Goal: Task Accomplishment & Management: Manage account settings

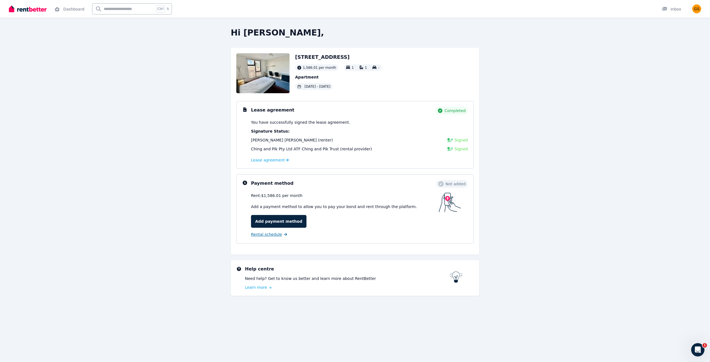
click at [279, 234] on link "Rental schedule" at bounding box center [269, 235] width 36 height 6
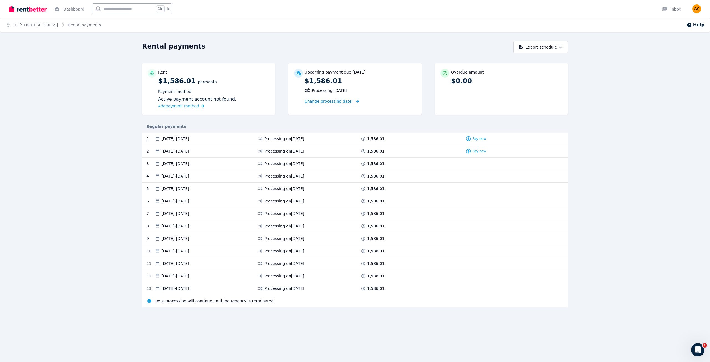
click at [339, 99] on span "Change processing date" at bounding box center [328, 102] width 47 height 6
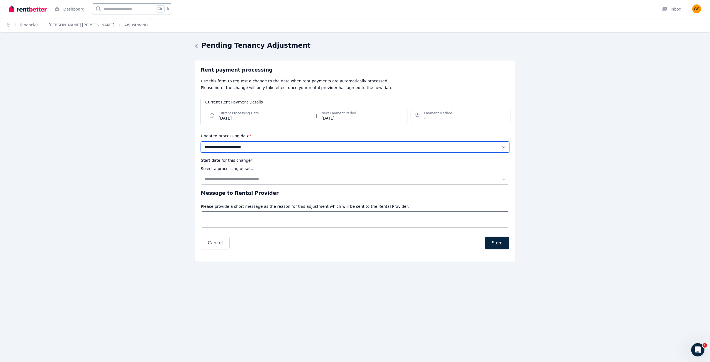
click at [234, 146] on select "**********" at bounding box center [355, 147] width 309 height 11
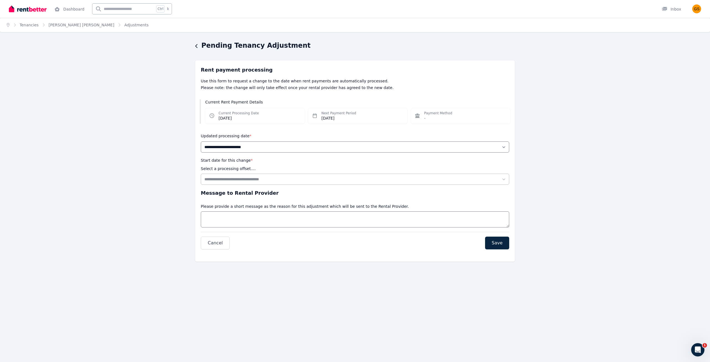
click at [262, 89] on p "Please note: the change will only take effect once your rental provider has agr…" at bounding box center [355, 88] width 309 height 6
click at [229, 141] on div "**********" at bounding box center [355, 143] width 309 height 20
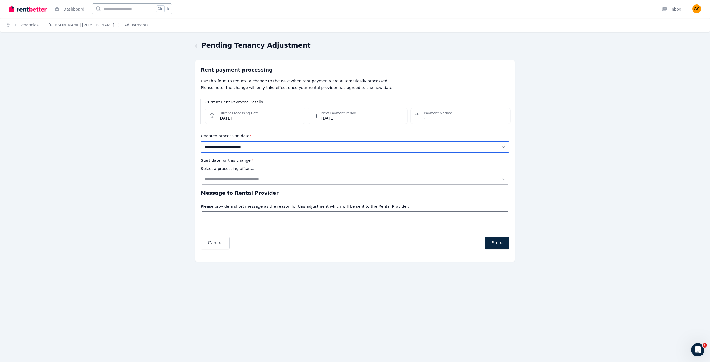
click at [229, 148] on select "**********" at bounding box center [355, 147] width 309 height 11
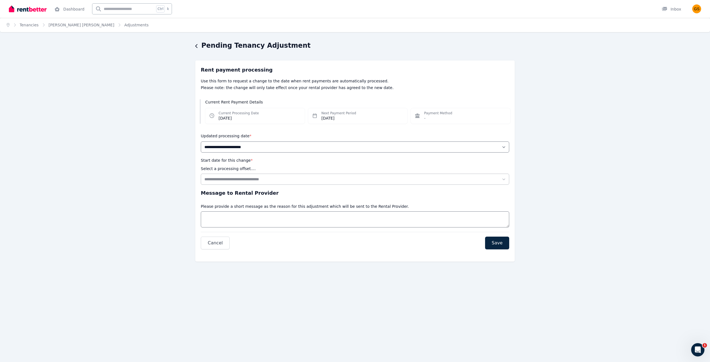
click at [292, 82] on p "Use this form to request a change to the date when rent payments are automatica…" at bounding box center [355, 81] width 309 height 6
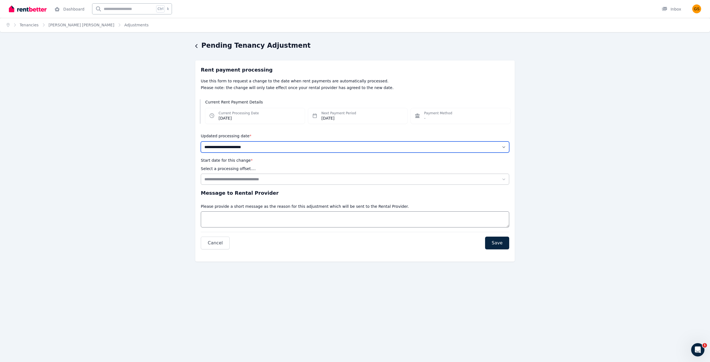
click at [230, 148] on select "**********" at bounding box center [355, 147] width 309 height 11
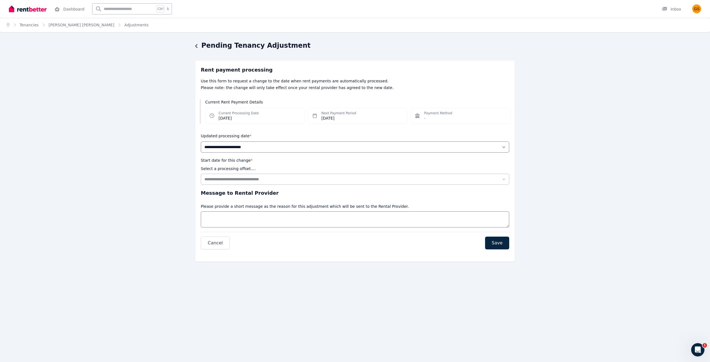
click at [282, 86] on p "Please note: the change will only take effect once your rental provider has agr…" at bounding box center [355, 88] width 309 height 6
click at [196, 47] on icon "button" at bounding box center [196, 46] width 2 height 4
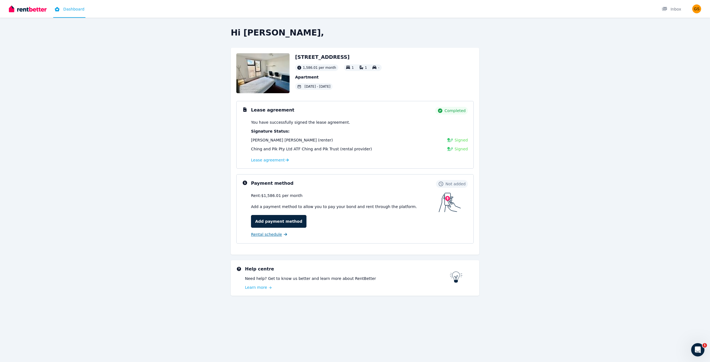
click at [266, 236] on span "Rental schedule" at bounding box center [266, 235] width 31 height 6
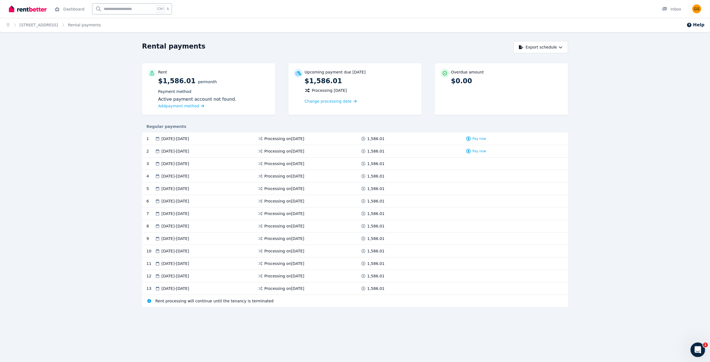
click at [698, 350] on icon "Open Intercom Messenger" at bounding box center [697, 349] width 9 height 9
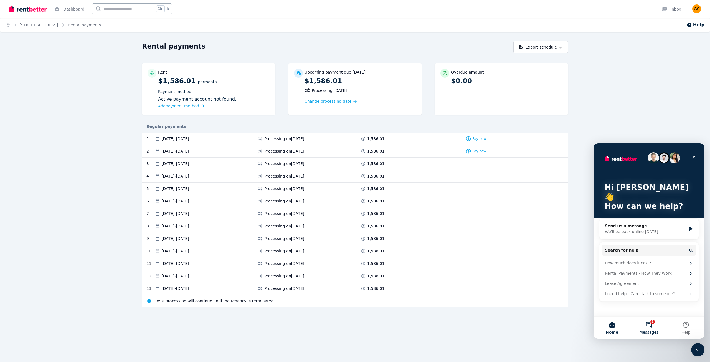
click at [653, 324] on button "1 Messages" at bounding box center [649, 328] width 37 height 22
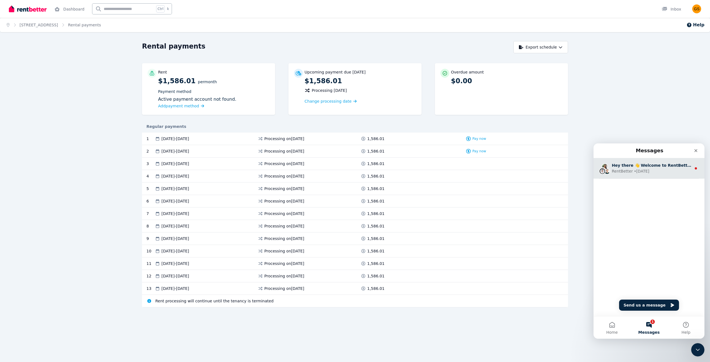
click at [655, 171] on div "RentBetter • [DATE]" at bounding box center [652, 171] width 80 height 6
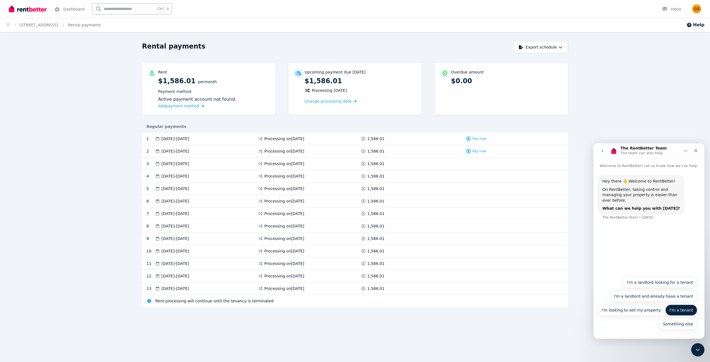
click at [681, 309] on button "I'm a tenant" at bounding box center [682, 310] width 32 height 11
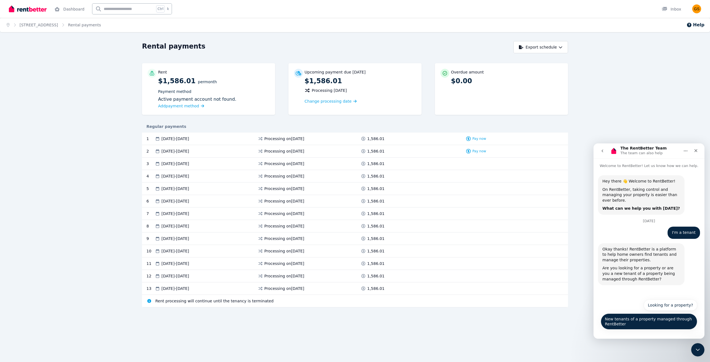
click at [612, 323] on button "New tenants of a property managed through RentBetter" at bounding box center [649, 322] width 97 height 16
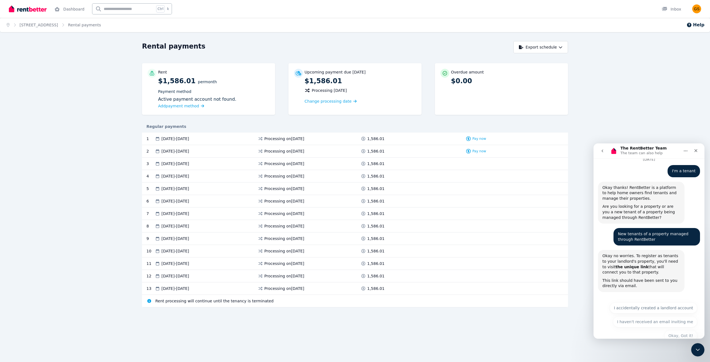
scroll to position [68, 0]
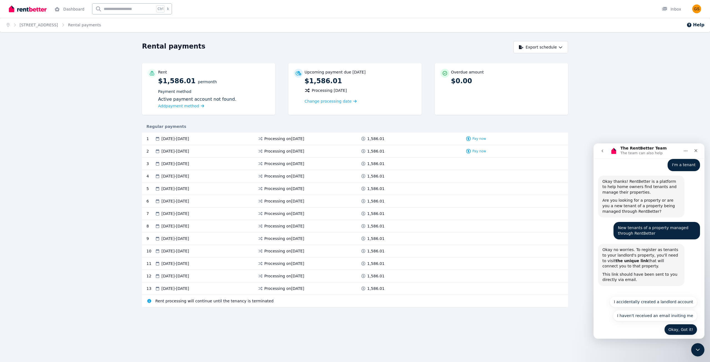
click at [683, 325] on button "Okay, Got it!" at bounding box center [681, 329] width 33 height 11
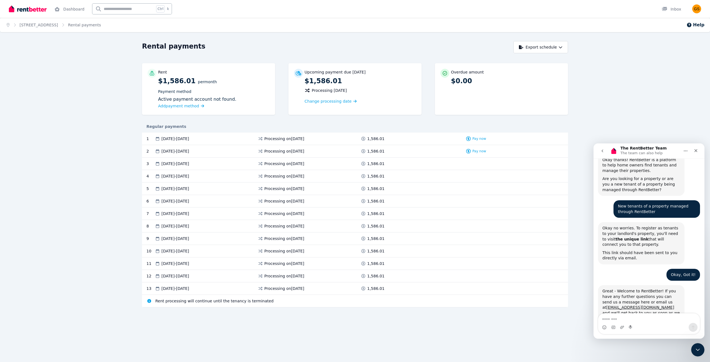
scroll to position [109, 0]
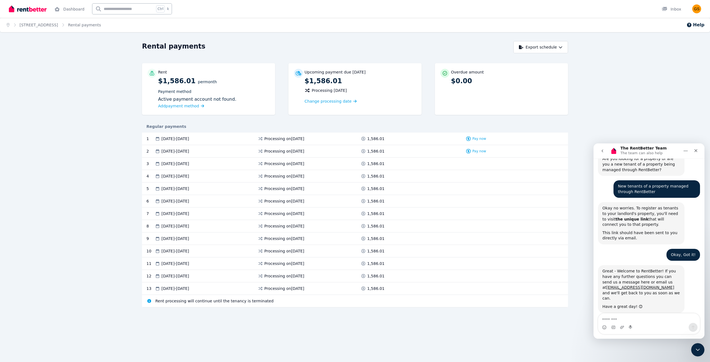
click at [603, 153] on icon "go back" at bounding box center [602, 151] width 4 height 4
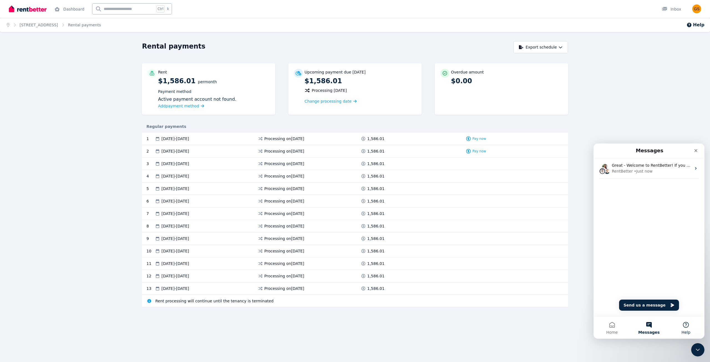
click at [690, 326] on button "Help" at bounding box center [686, 328] width 37 height 22
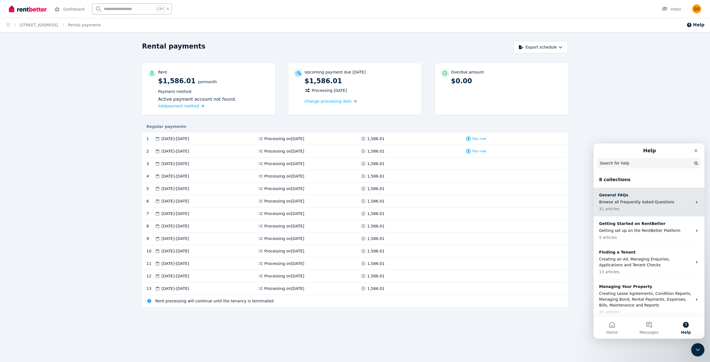
click at [630, 209] on p "31 articles" at bounding box center [645, 209] width 93 height 6
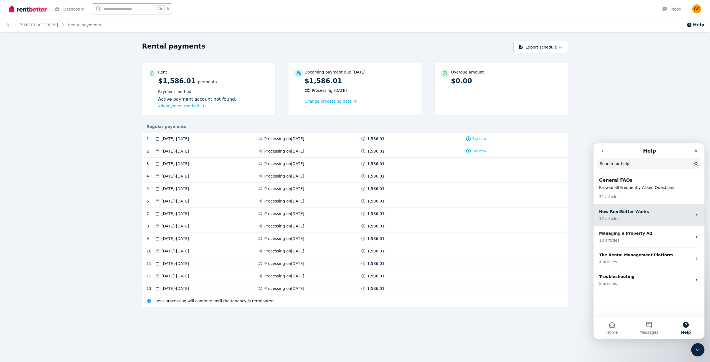
click at [643, 218] on p "12 articles" at bounding box center [645, 219] width 93 height 6
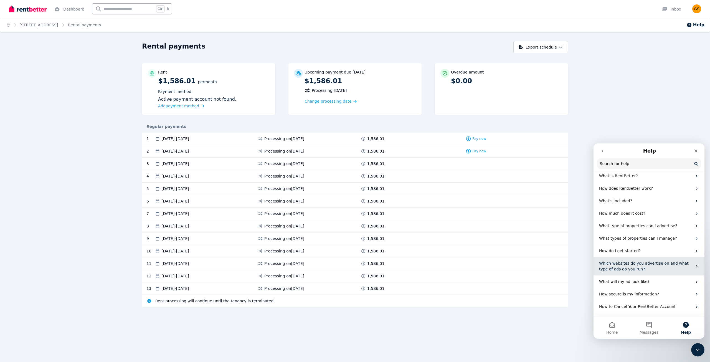
scroll to position [39, 0]
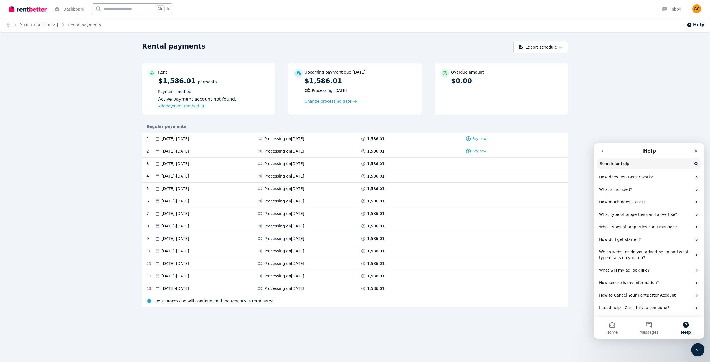
click at [604, 153] on icon "go back" at bounding box center [602, 151] width 4 height 4
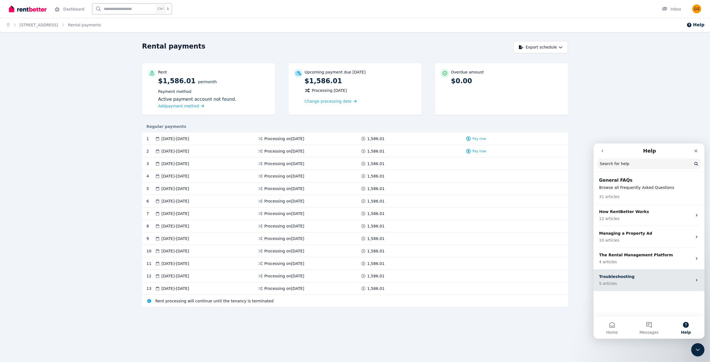
click at [636, 276] on p "Troubleshooting" at bounding box center [645, 277] width 93 height 6
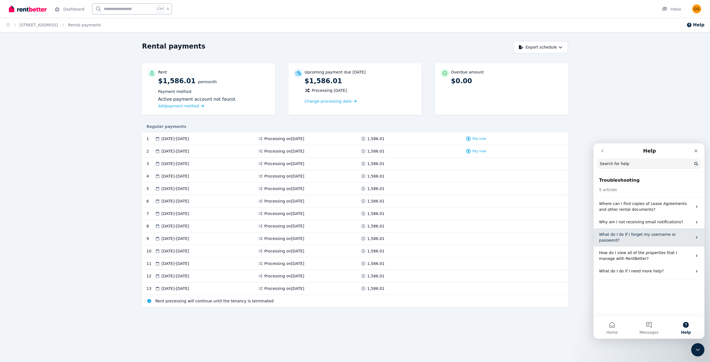
click at [629, 235] on p "What do I do if I forget my username or password?" at bounding box center [645, 238] width 93 height 12
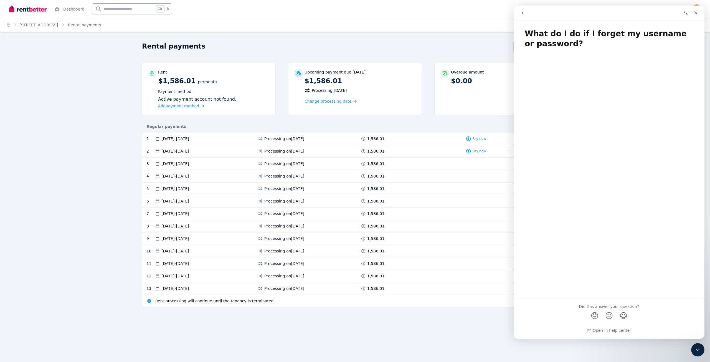
click at [521, 16] on button "go back" at bounding box center [523, 13] width 11 height 11
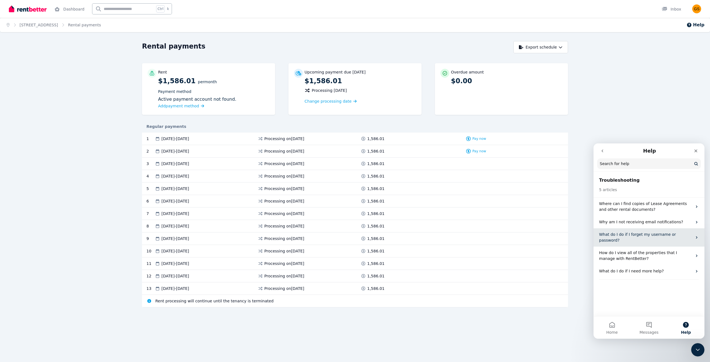
click at [626, 239] on div "What do I do if I forget my username or password?" at bounding box center [649, 237] width 111 height 18
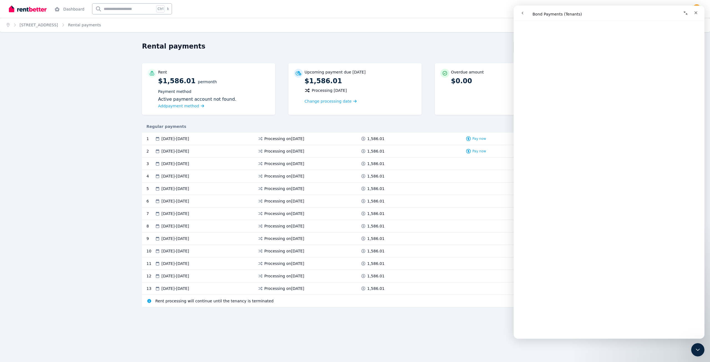
scroll to position [83, 0]
click at [496, 335] on div "Home [STREET_ADDRESS] Rental payments Help Rental payments Export schedule Rent…" at bounding box center [355, 181] width 710 height 362
click at [131, 157] on div "Rental payments Export schedule Rent $1,586.01 per Month Payment method Active …" at bounding box center [355, 184] width 710 height 286
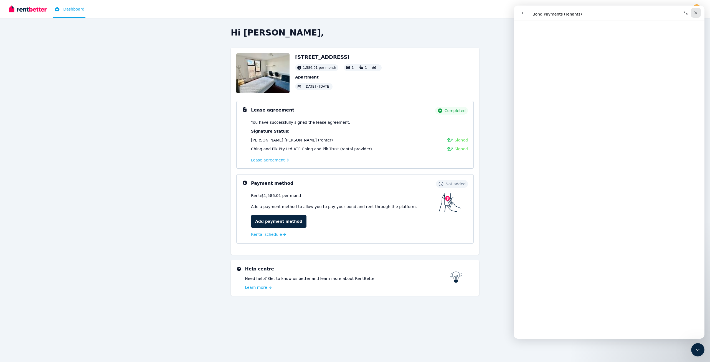
click at [694, 13] on icon "Close" at bounding box center [696, 13] width 4 height 4
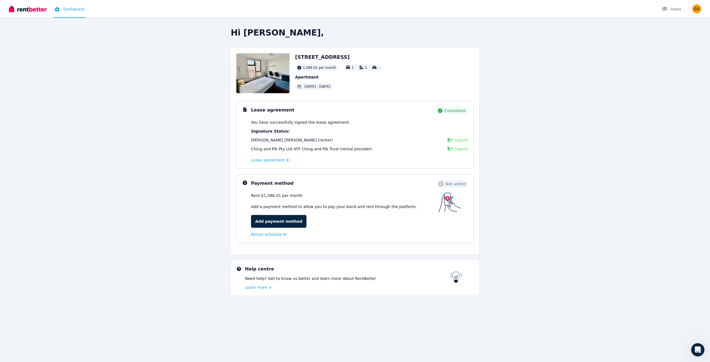
click at [267, 186] on h3 "Payment method" at bounding box center [272, 183] width 42 height 7
click at [669, 10] on div at bounding box center [666, 9] width 9 height 6
click at [698, 7] on img "button" at bounding box center [697, 8] width 9 height 9
click at [670, 58] on link "Account" at bounding box center [665, 59] width 34 height 10
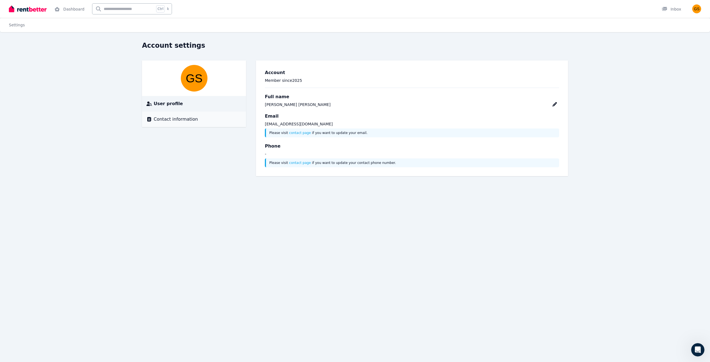
click at [183, 123] on li "Contact information" at bounding box center [194, 120] width 104 height 16
click at [176, 117] on span "Contact information" at bounding box center [176, 119] width 44 height 7
